Goal: Task Accomplishment & Management: Use online tool/utility

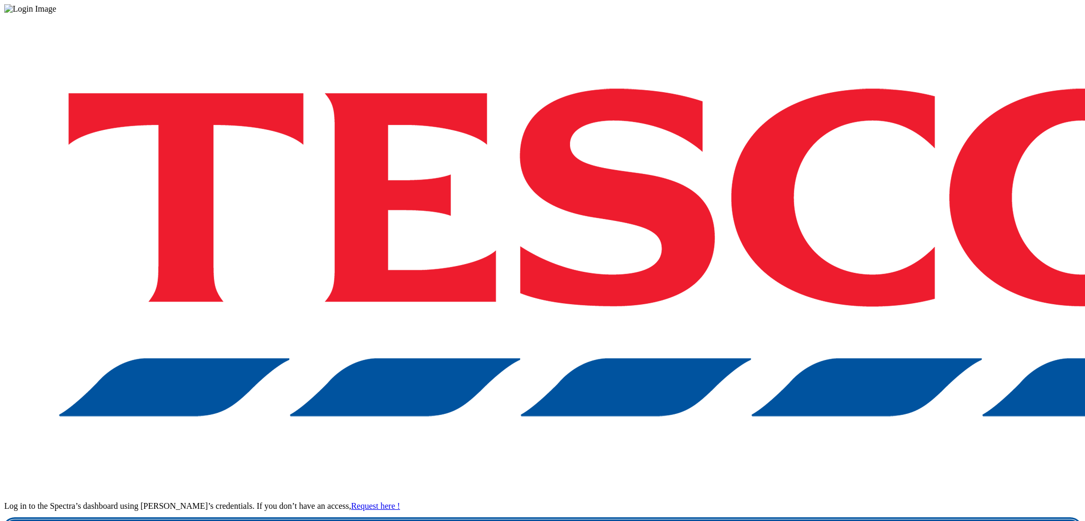
click at [855, 519] on link "Login" at bounding box center [542, 529] width 1076 height 21
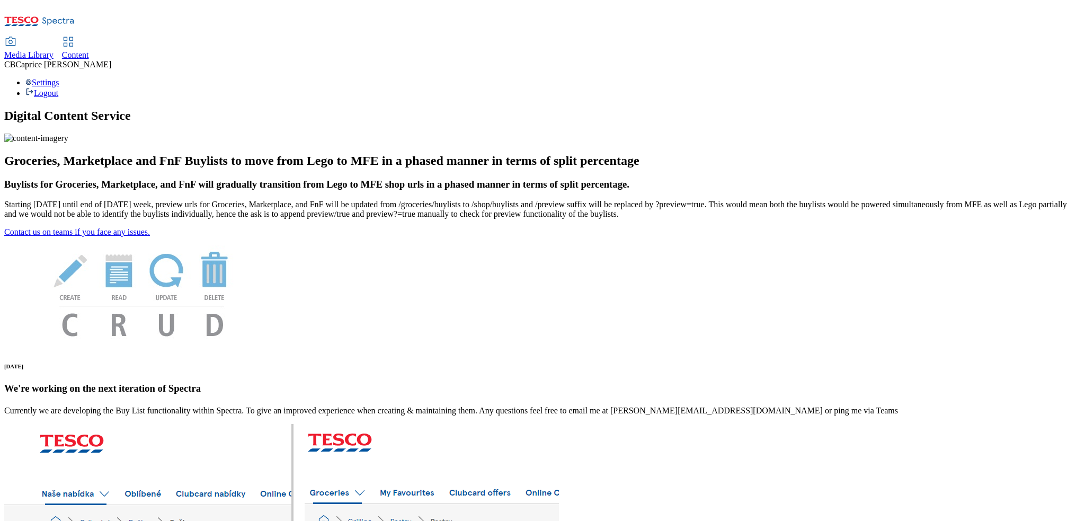
click at [54, 50] on span "Media Library" at bounding box center [28, 54] width 49 height 9
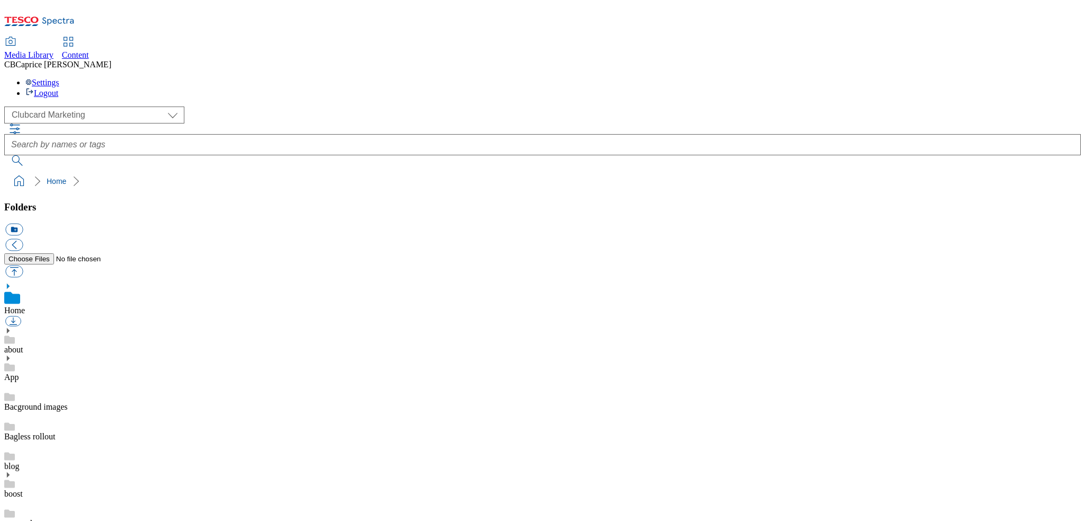
scroll to position [1, 0]
click at [75, 35] on icon at bounding box center [68, 41] width 13 height 13
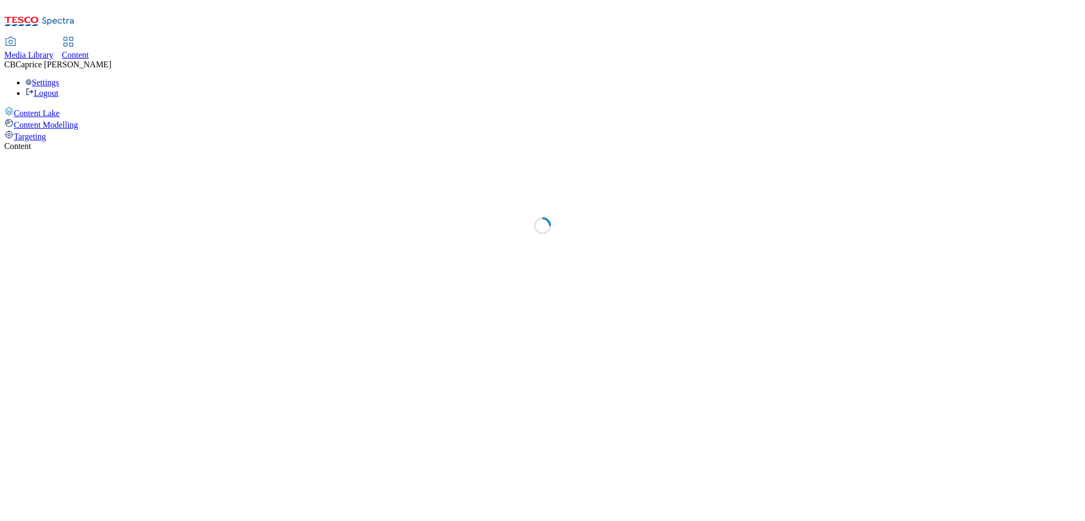
select select "ghs-uk"
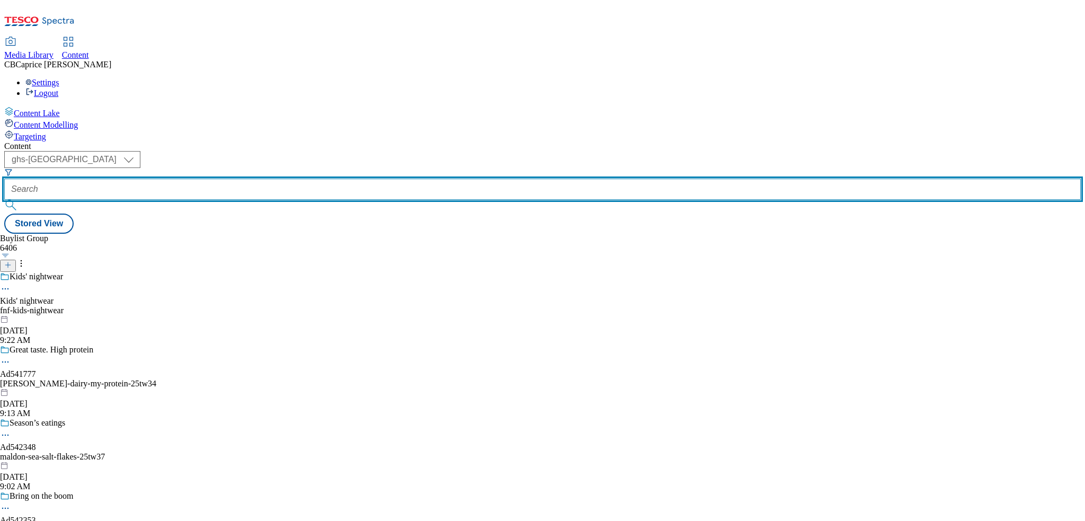
click at [249, 179] on input "text" at bounding box center [542, 189] width 1076 height 21
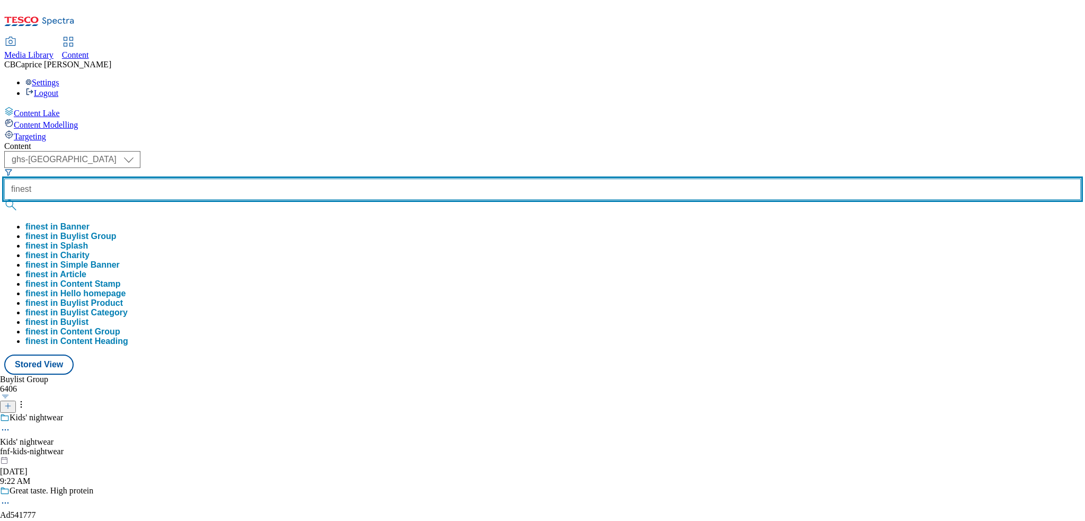
type input "finest"
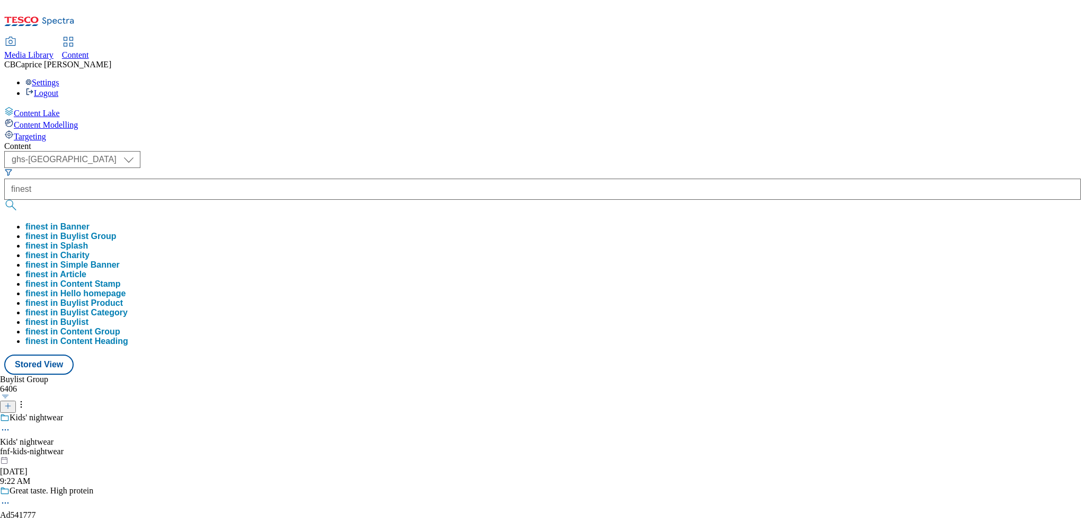
click at [19, 200] on button "submit" at bounding box center [11, 205] width 15 height 11
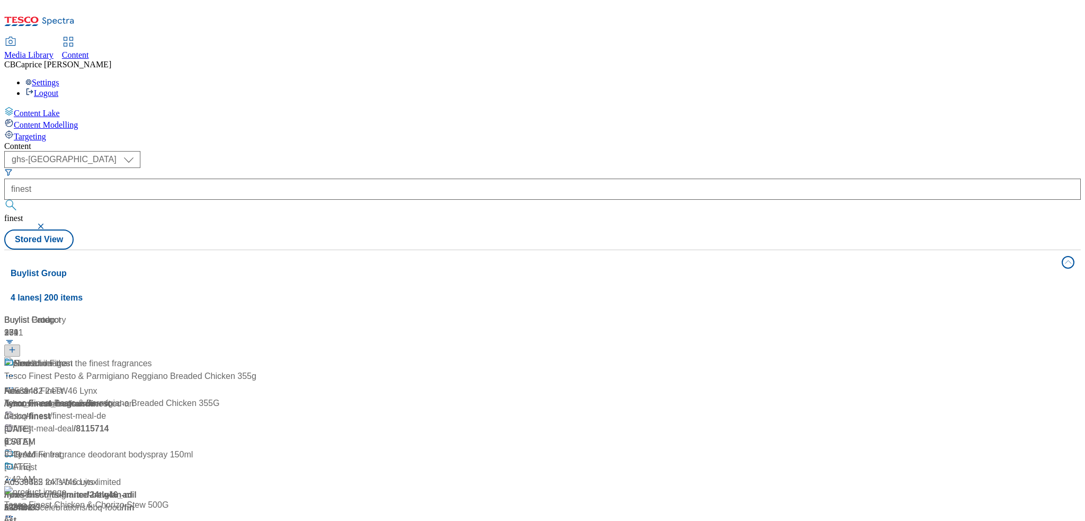
scroll to position [265, 0]
click at [268, 168] on form "finest" at bounding box center [542, 191] width 1076 height 46
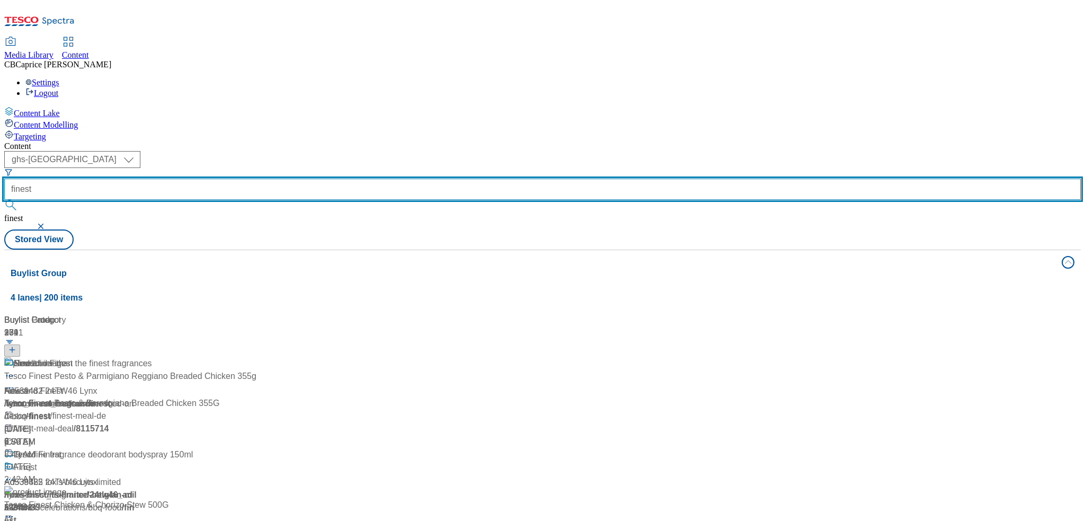
click at [264, 179] on input "finest" at bounding box center [542, 189] width 1076 height 21
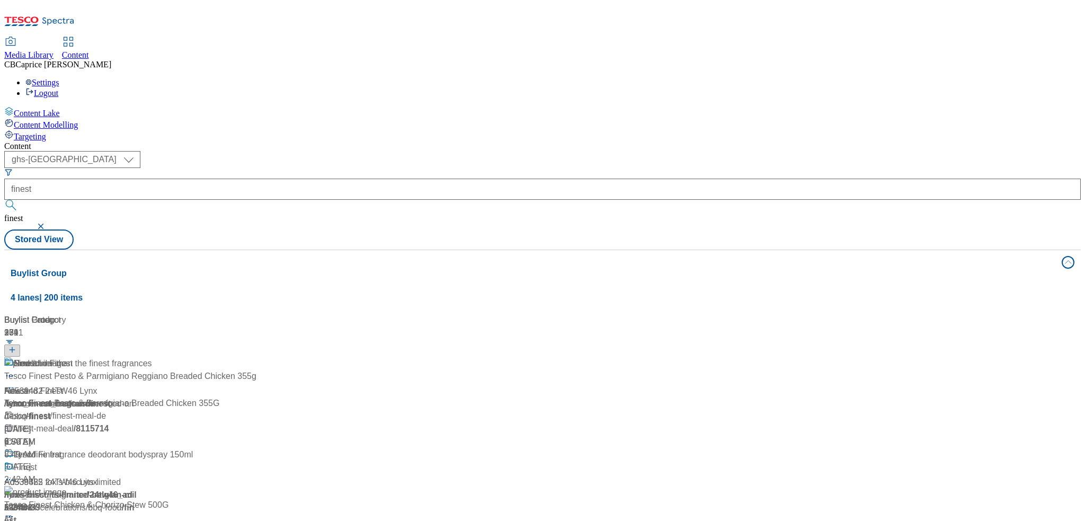
click at [507, 141] on div "Content ( optional ) ghs-roi ghs-uk ghs-uk finest finest Stored View Buylist Gr…" at bounding box center [542, 426] width 1076 height 570
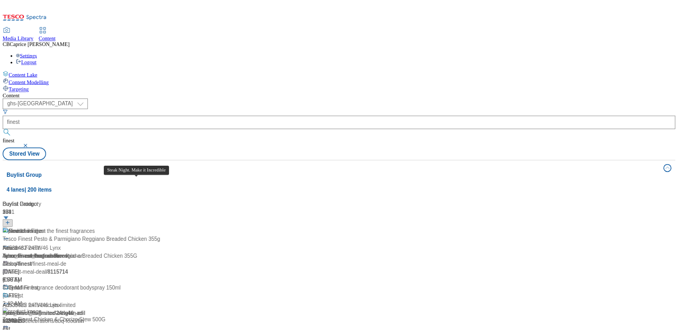
scroll to position [424, 0]
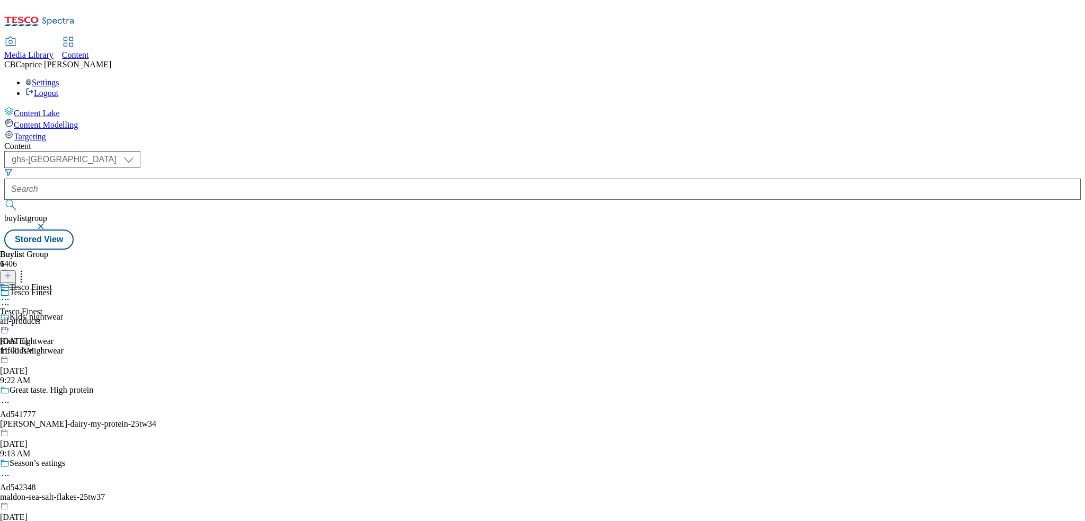
click at [52, 316] on div "all-products" at bounding box center [26, 321] width 52 height 10
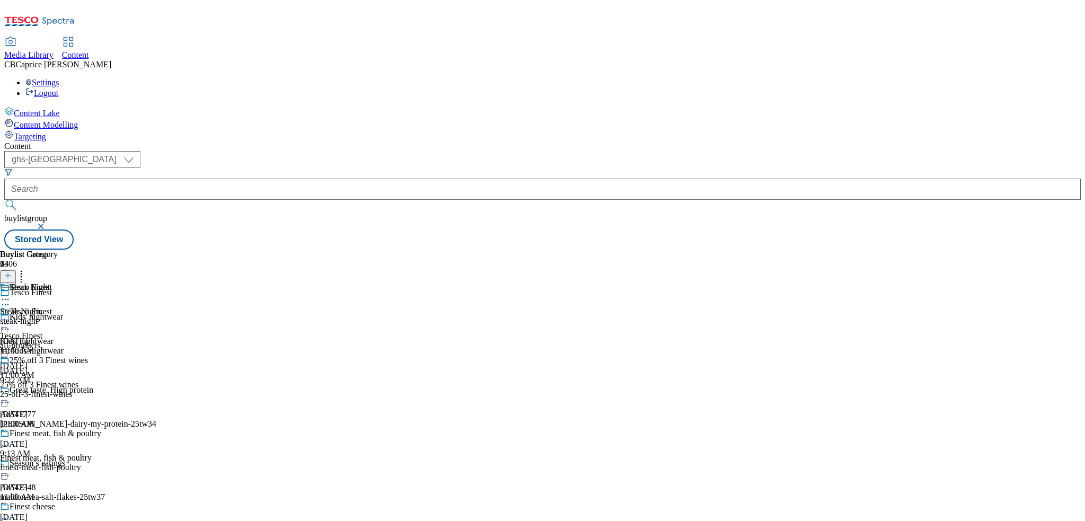
click at [11, 367] on icon at bounding box center [5, 372] width 11 height 11
click at [67, 488] on span "Un-publish" at bounding box center [50, 492] width 34 height 8
